Goal: Task Accomplishment & Management: Complete application form

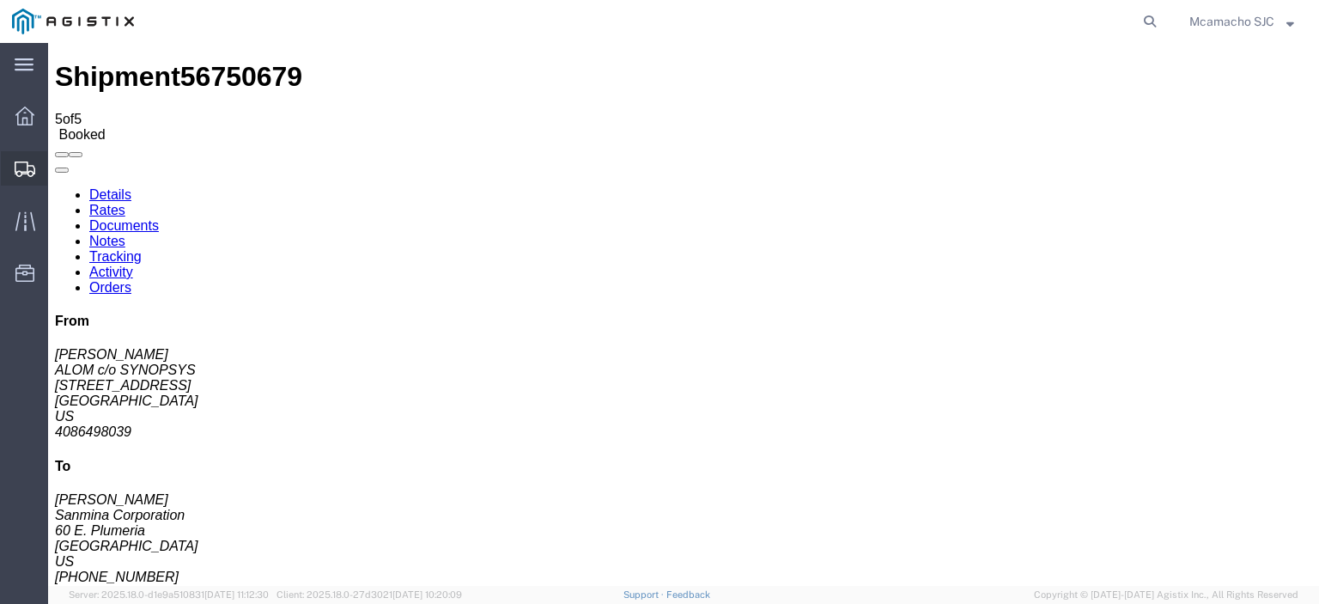
click at [40, 161] on div at bounding box center [25, 168] width 48 height 34
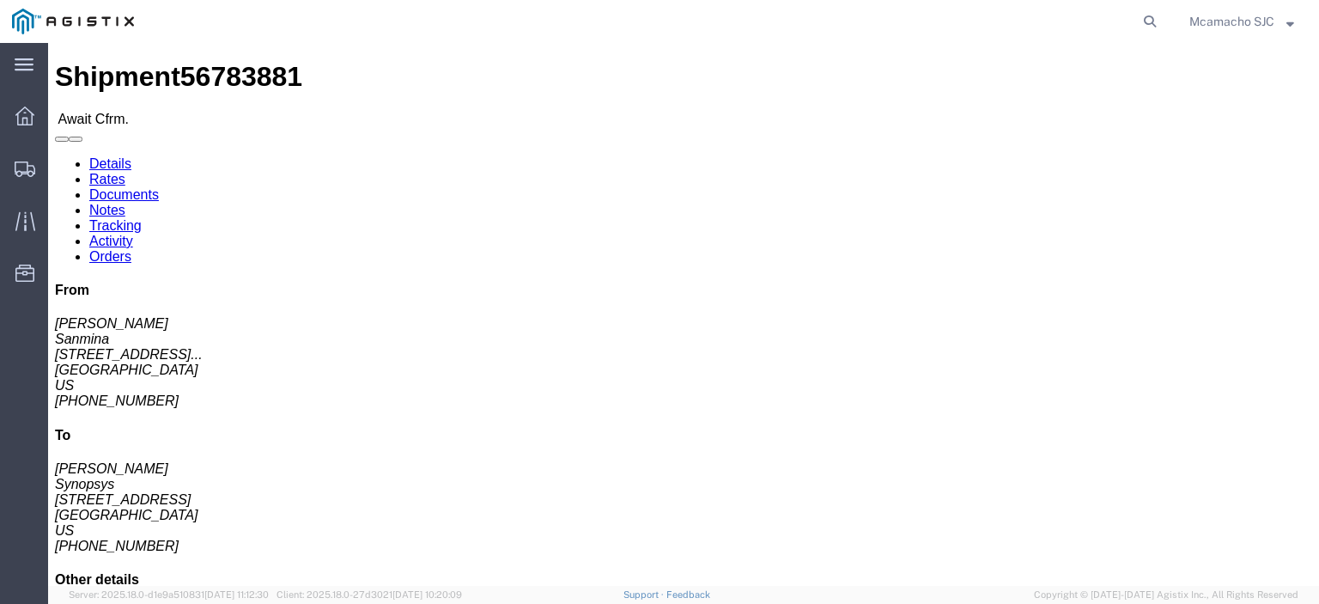
click link "Confirm"
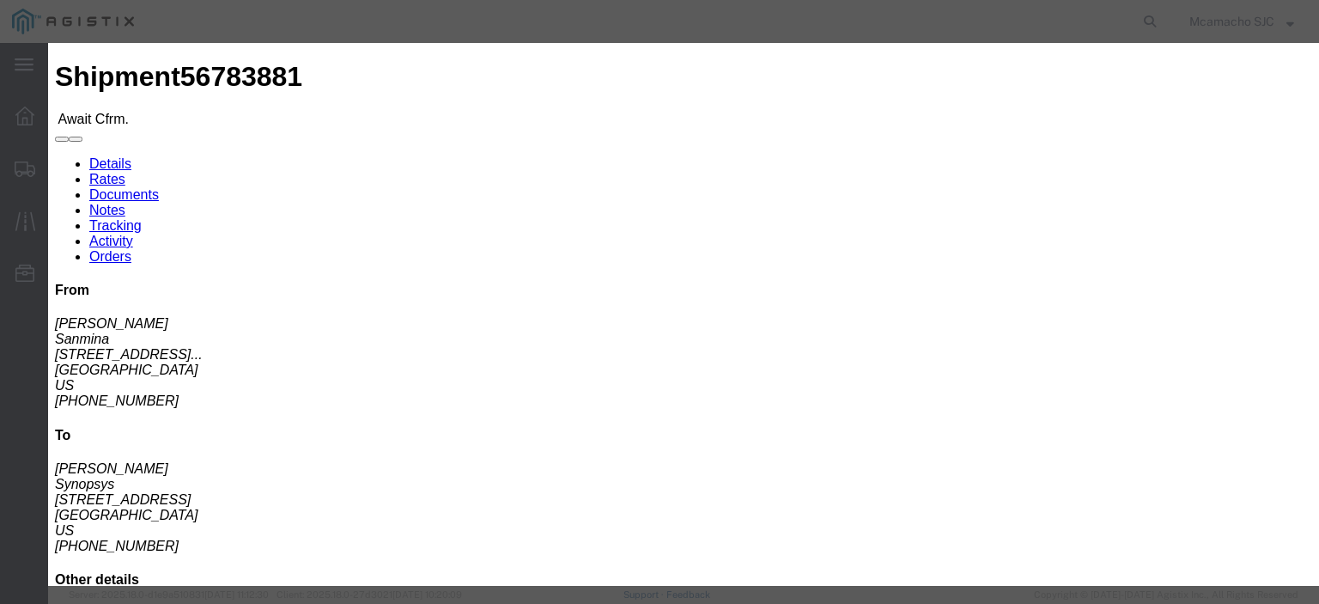
click fieldset "Confirmation Details Use my profile Bill of Lading Number Person Monitor Shipme…"
click input "text"
paste input "CLK_HUB_2-10, ( PO# 3000021032, QTY: 10) & ( PO# 3000021114 , QTY: 2), < >, [ ]…"
type input "C"
click input "text"
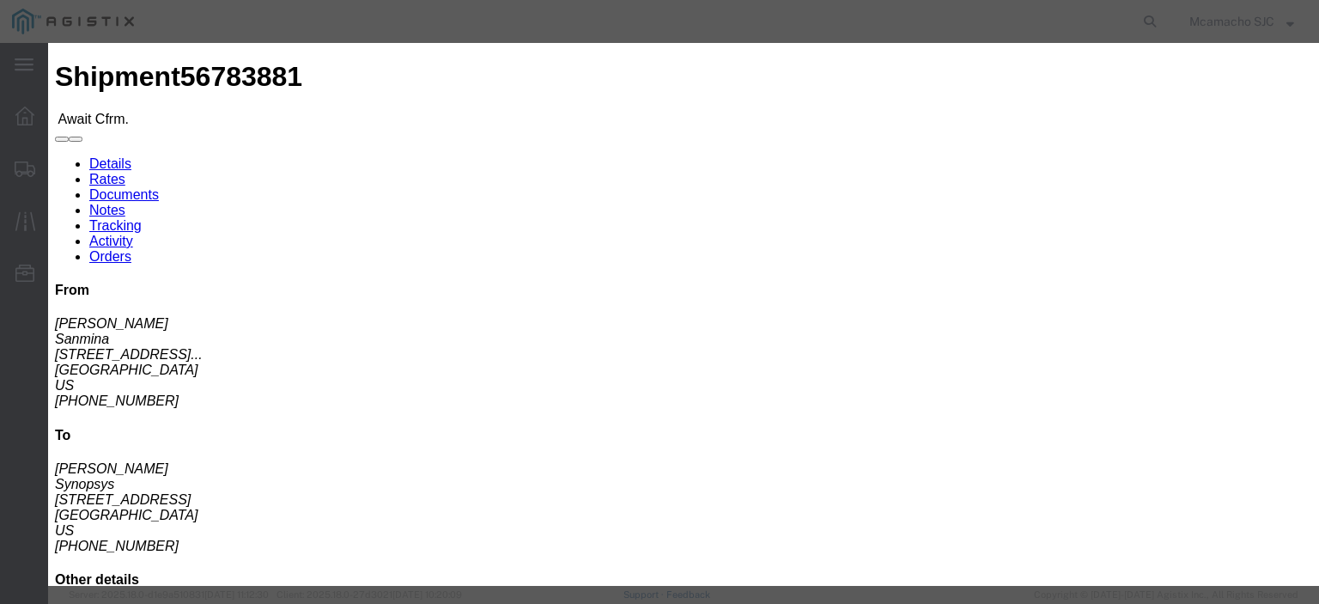
paste input "1000987928"
type input "1000987928"
type input "[PERSON_NAME]"
type input "4084571280"
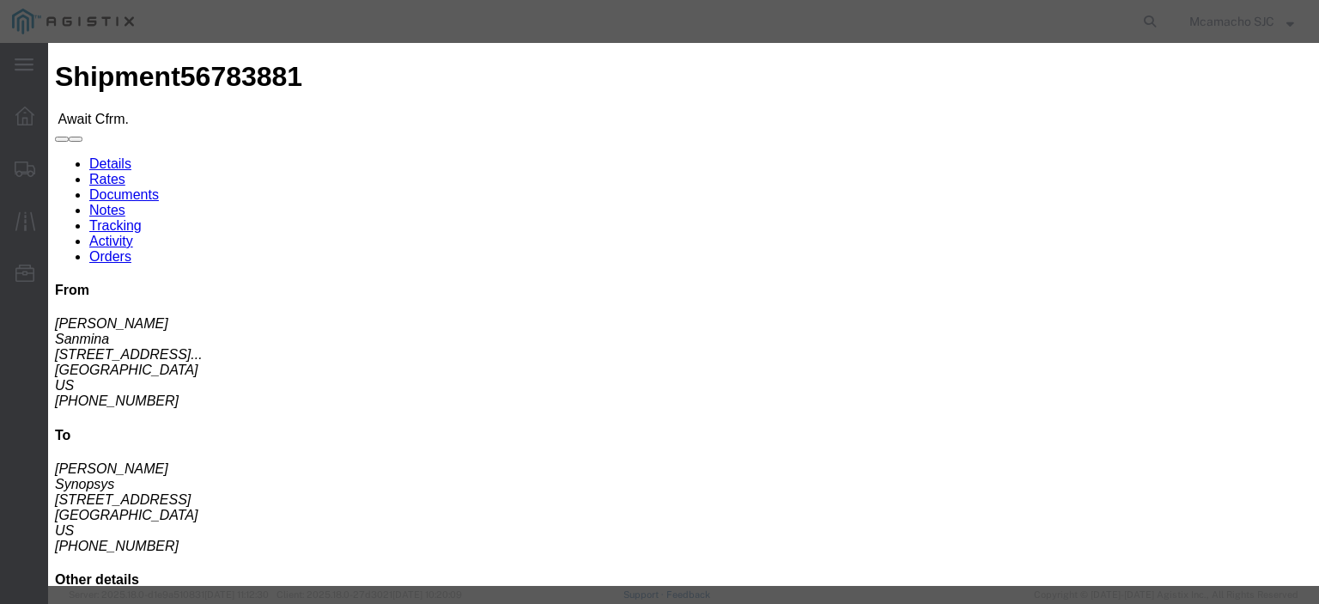
click input "[DATE]"
click td "10"
type input "[DATE]"
click select "Select Midnight 1 am 2 am 3 am 4 am 5 am 6 am 7 am 8 am 9 am 10 am 11 am 12 Noo…"
select select "1400"
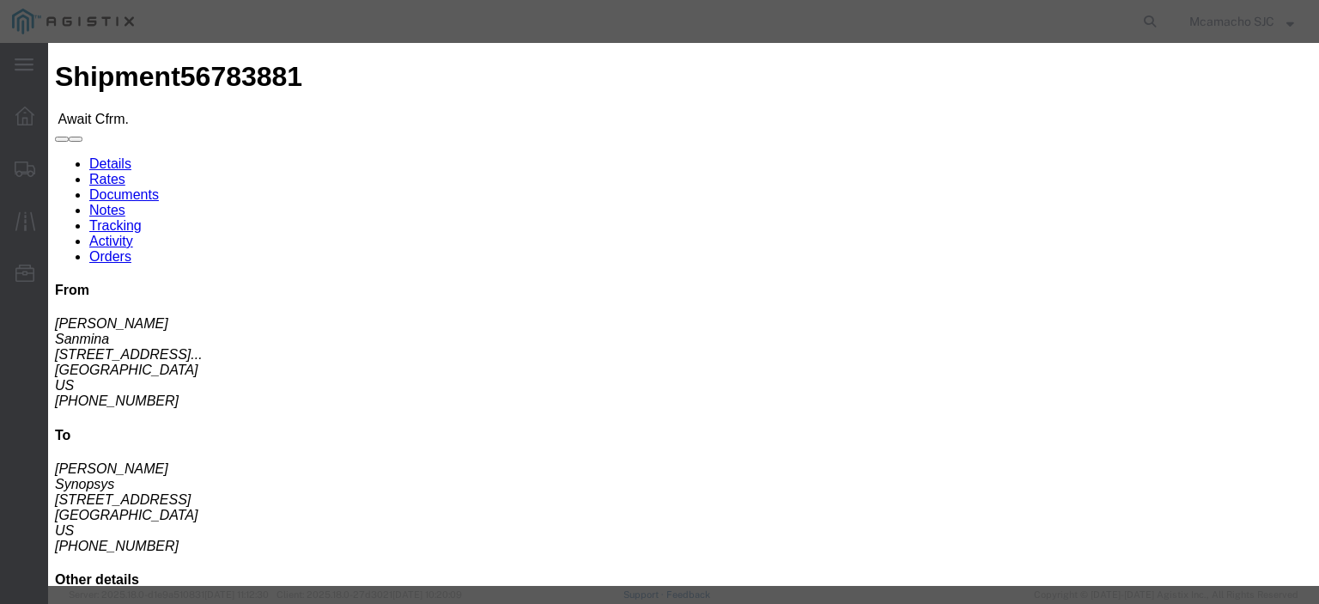
click select "Select Midnight 1 am 2 am 3 am 4 am 5 am 6 am 7 am 8 am 9 am 10 am 11 am 12 Noo…"
select select "1600"
click select "Select Midnight 1 am 2 am 3 am 4 am 5 am 6 am 7 am 8 am 9 am 10 am 11 am 12 Noo…"
click button "Submit"
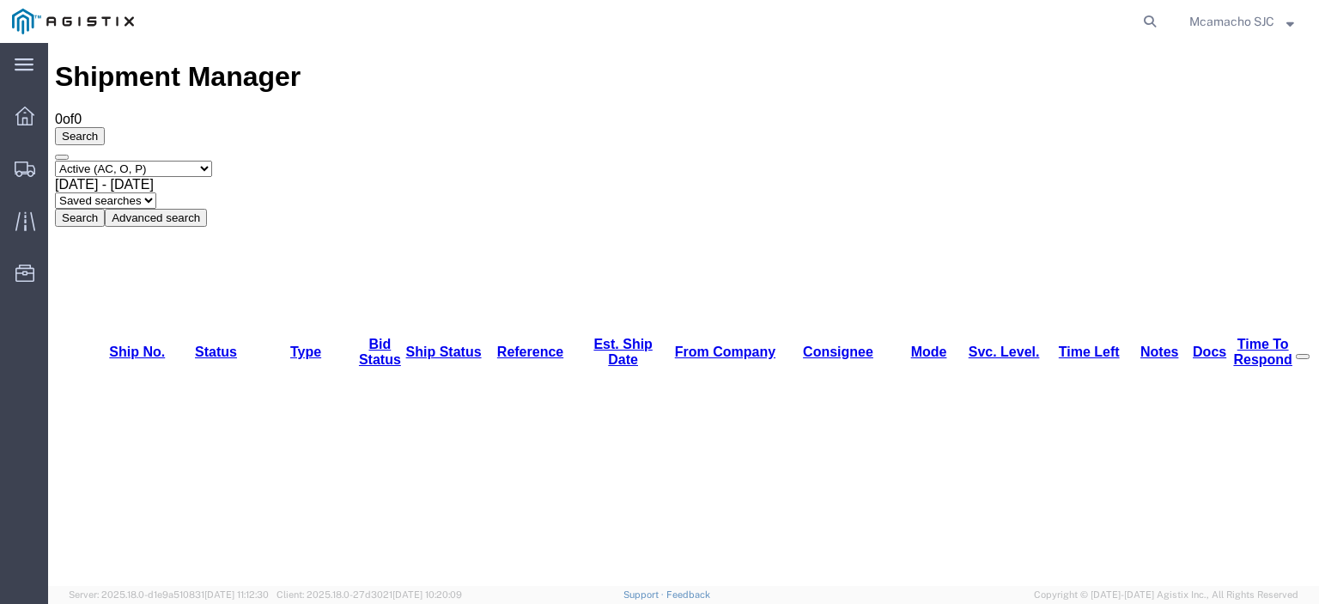
click at [138, 161] on select "Select status Active (AC, O, P) All Approved Awaiting Confirmation (AC) Booked …" at bounding box center [133, 169] width 157 height 16
select select "BOOK"
click at [55, 161] on select "Select status Active (AC, O, P) All Approved Awaiting Confirmation (AC) Booked …" at bounding box center [133, 169] width 157 height 16
click at [105, 209] on button "Search" at bounding box center [80, 218] width 50 height 18
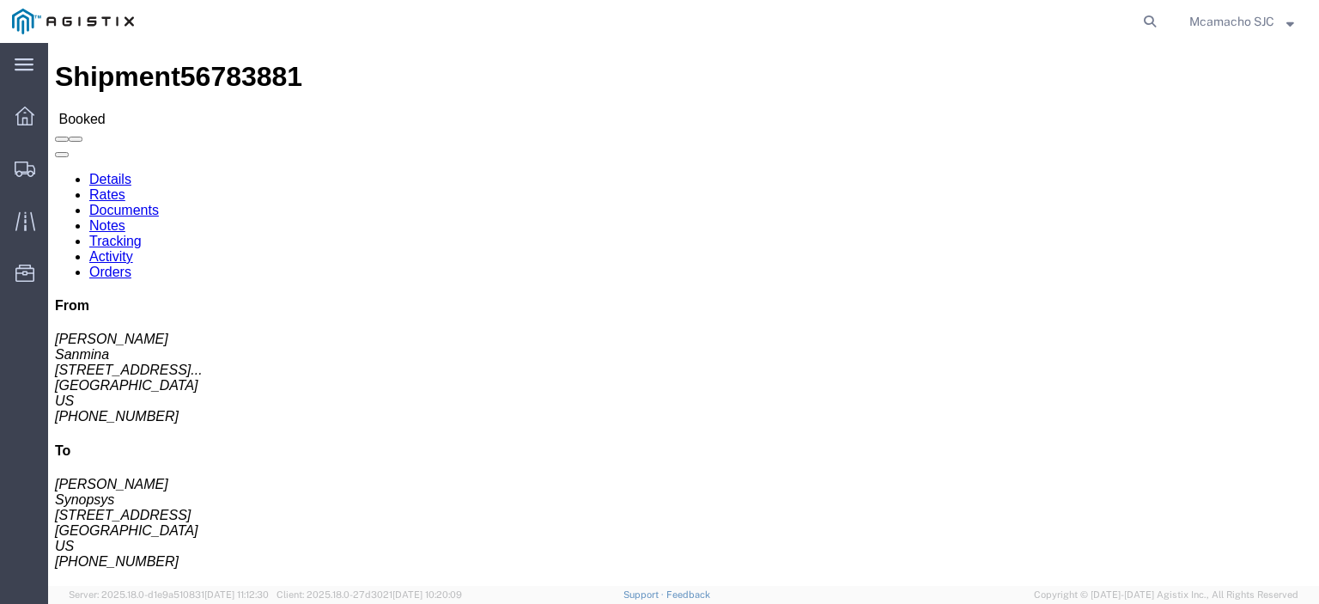
click link "Documents"
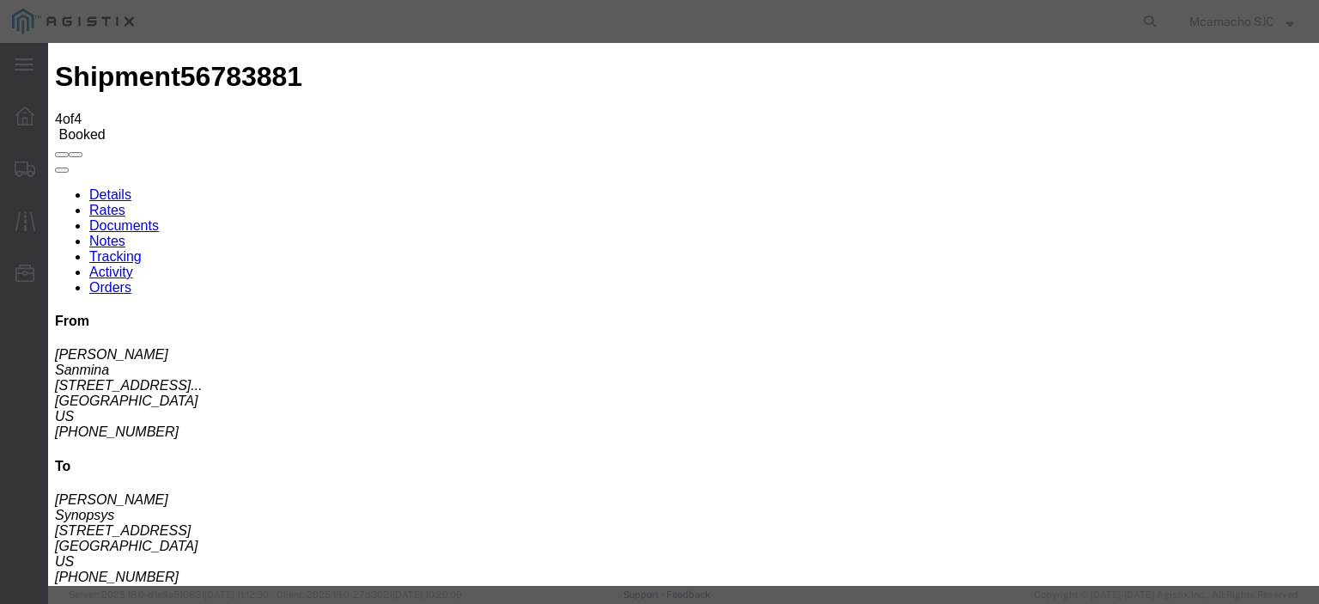
type input "C:\fakepath\1000987928.pdf"
type input "AIRGROUP"
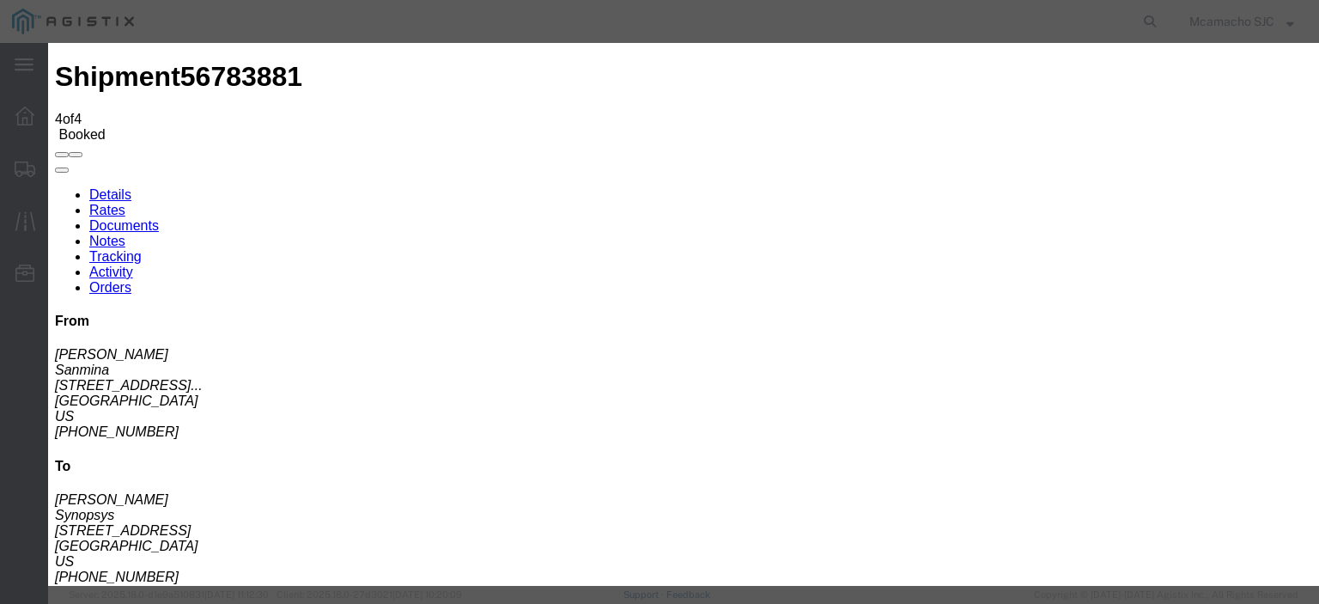
type input "HAWB"
select select "BILL_OF_LADING"
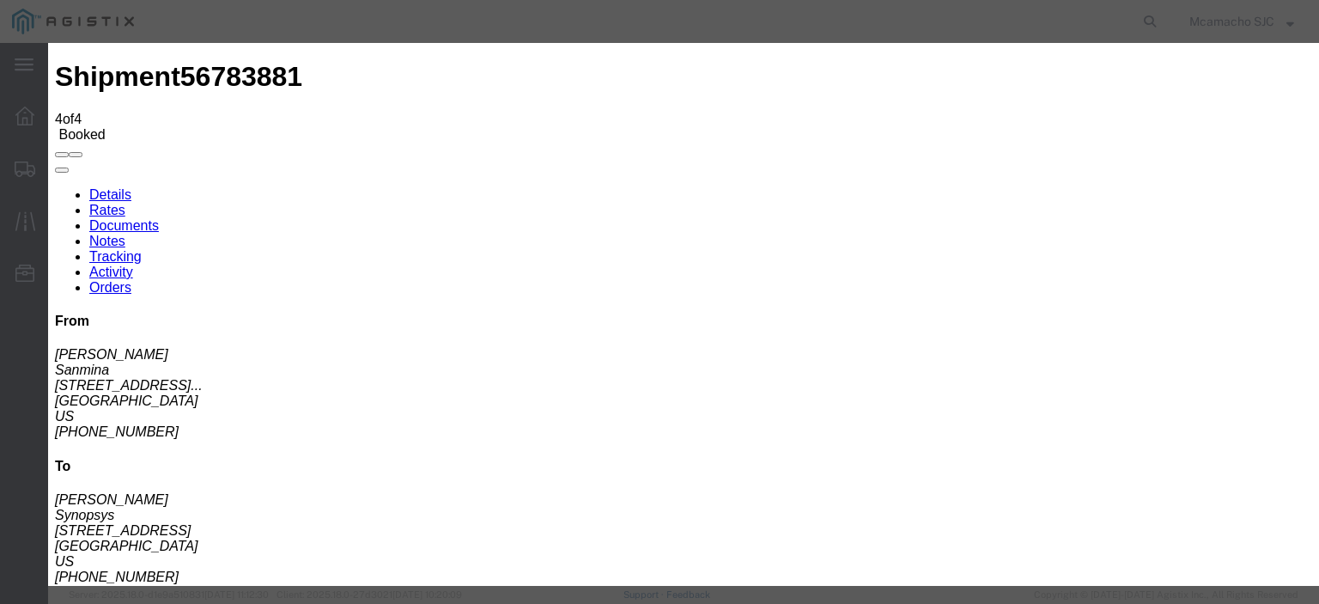
select select
